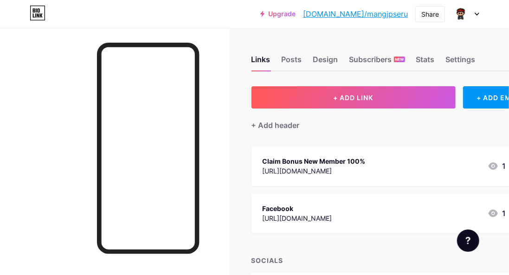
click at [332, 211] on div "Facebook" at bounding box center [297, 209] width 70 height 10
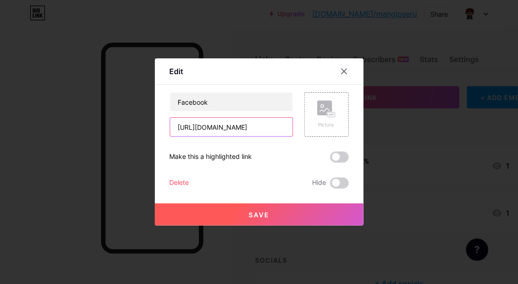
click at [273, 128] on input "[URL][DOMAIN_NAME]" at bounding box center [231, 127] width 122 height 19
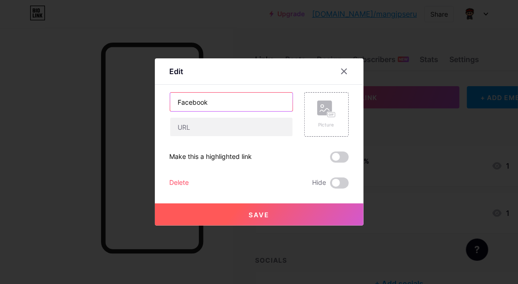
click at [227, 95] on input "Facebook" at bounding box center [231, 102] width 122 height 19
type input "Whatsapp"
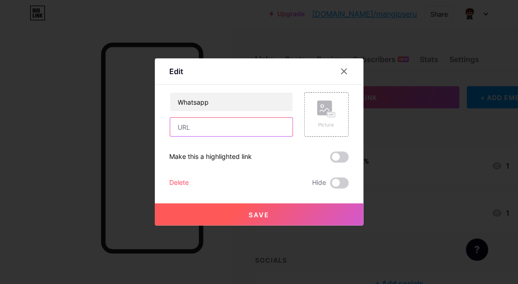
click at [221, 134] on input "text" at bounding box center [231, 127] width 122 height 19
drag, startPoint x: 191, startPoint y: 134, endPoint x: 216, endPoint y: 130, distance: 24.9
click at [192, 134] on input "text" at bounding box center [231, 127] width 122 height 19
paste input "[URL][DOMAIN_NAME][PHONE_NUMBER]"
type input "[URL][DOMAIN_NAME][PHONE_NUMBER]"
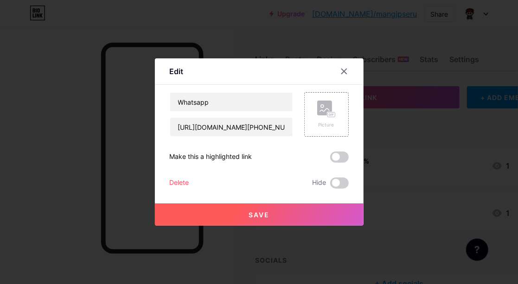
click at [249, 213] on span "Save" at bounding box center [258, 215] width 21 height 8
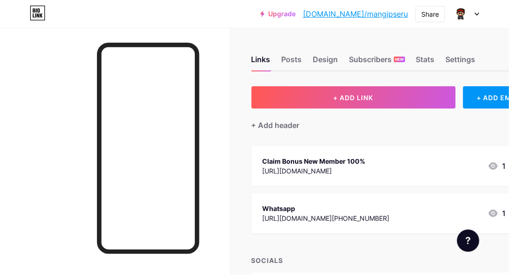
click at [238, 181] on div "Links Posts Design Subscribers NEW Stats Settings + ADD LINK + ADD EMBED + Add …" at bounding box center [289, 184] width 578 height 313
click at [363, 32] on div "Links Posts Design Subscribers NEW Stats Settings + ADD LINK + ADD EMBED + Add …" at bounding box center [289, 184] width 578 height 313
